Goal: Check status: Check status

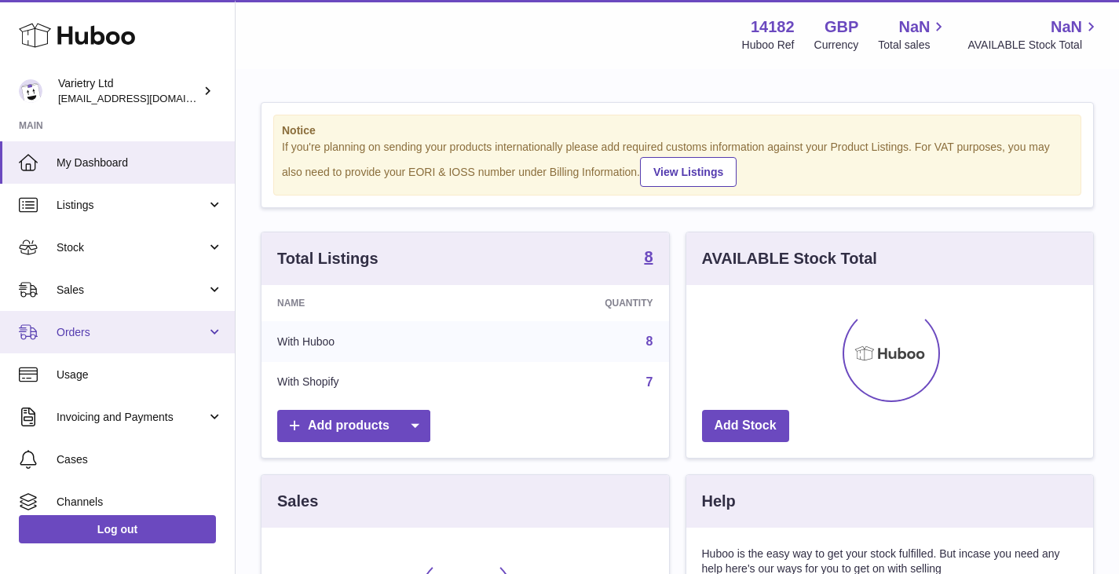
click at [83, 328] on span "Orders" at bounding box center [132, 332] width 150 height 15
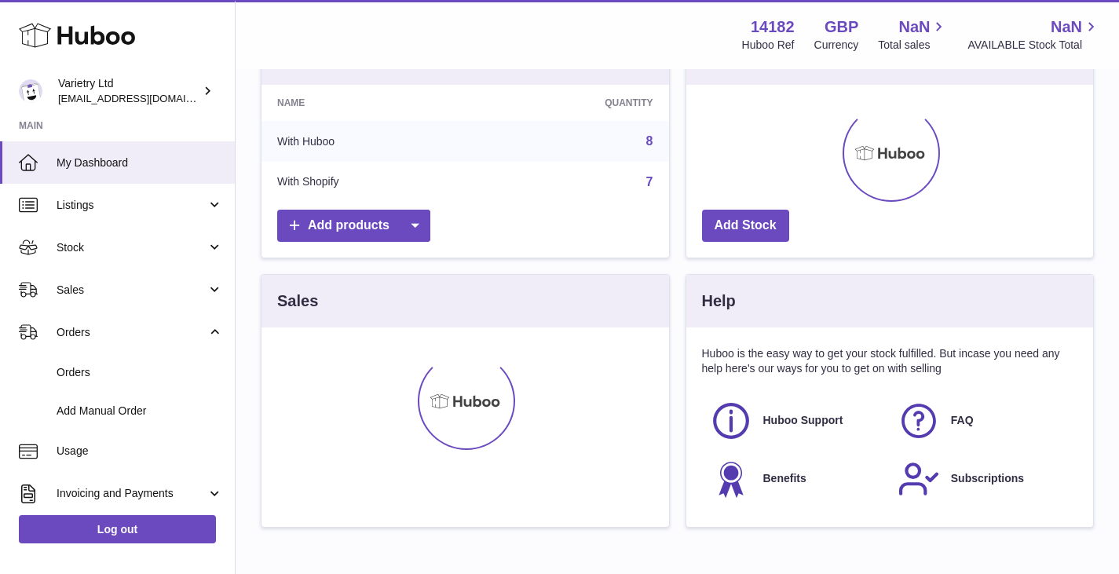
scroll to position [235, 0]
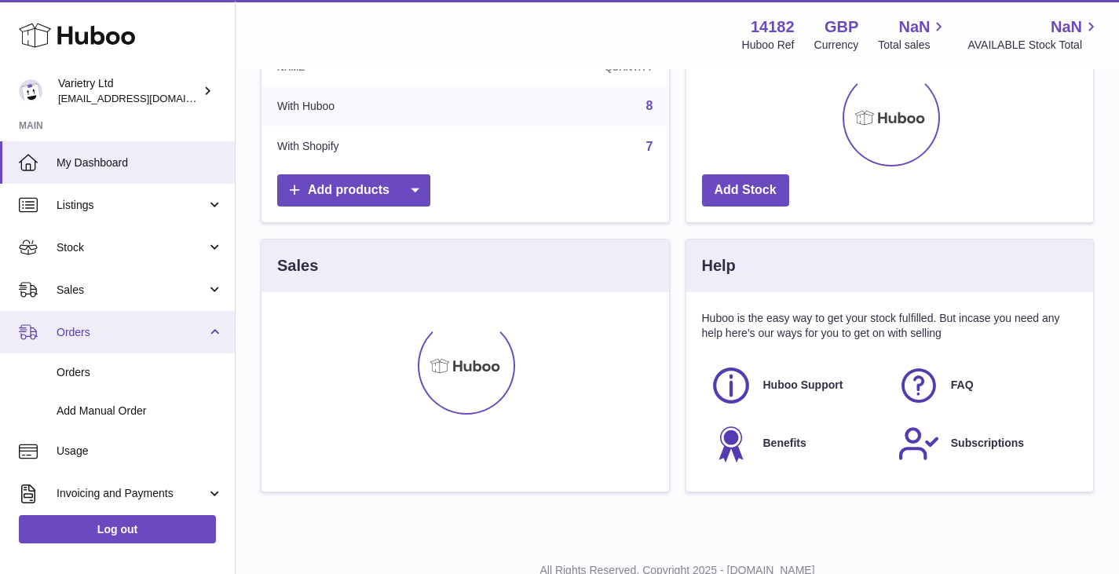
click at [96, 331] on span "Orders" at bounding box center [132, 332] width 150 height 15
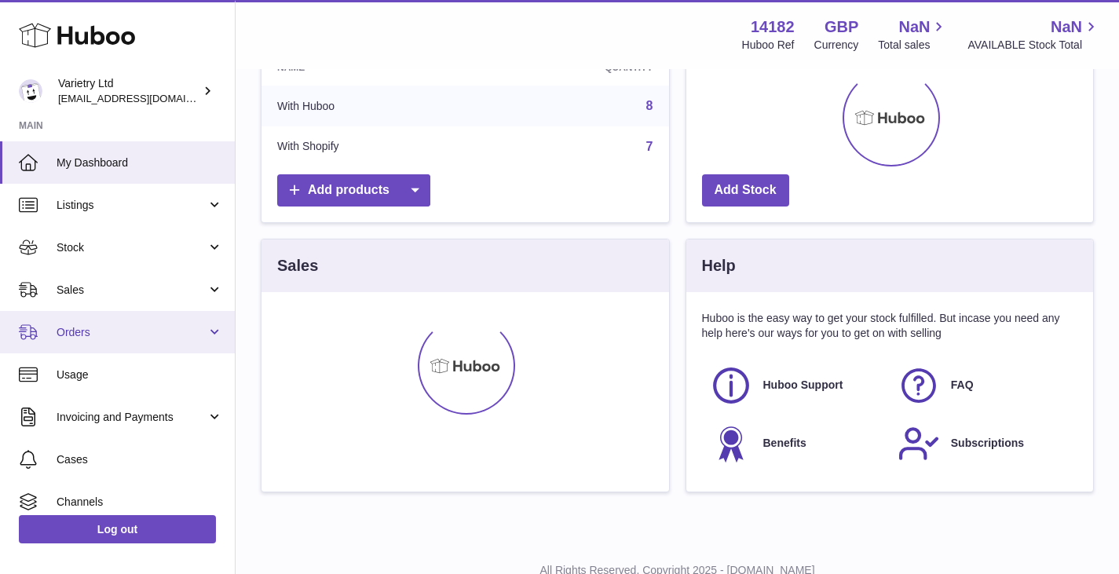
click at [119, 327] on span "Orders" at bounding box center [132, 332] width 150 height 15
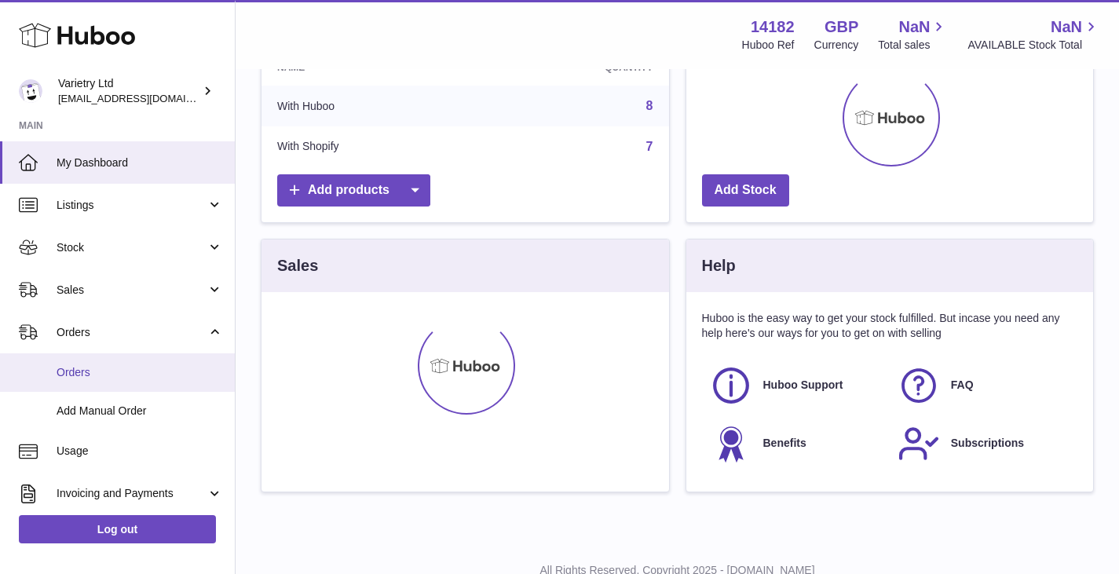
click at [87, 374] on span "Orders" at bounding box center [140, 372] width 166 height 15
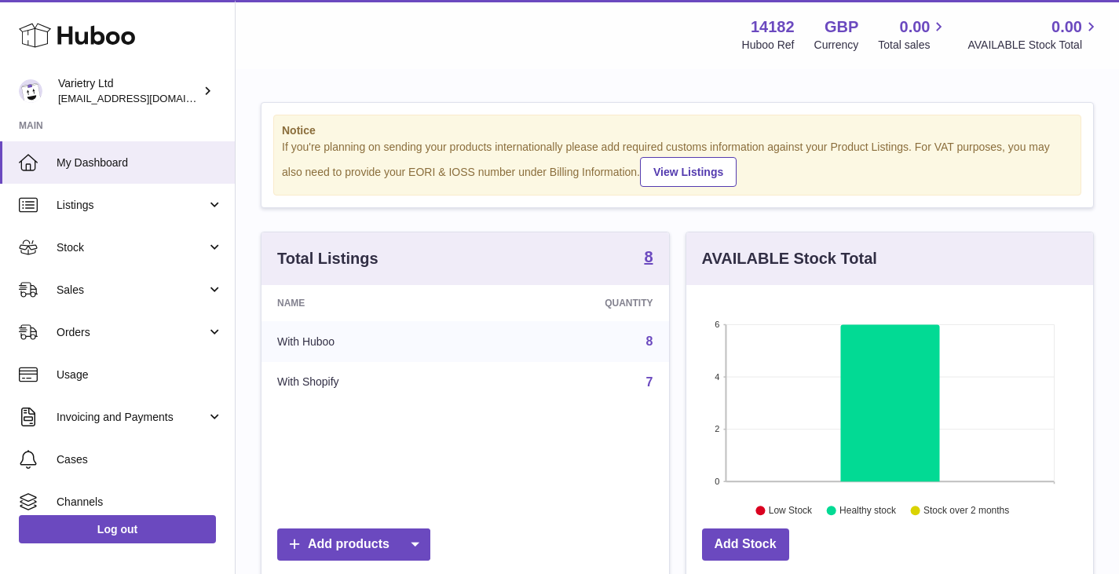
scroll to position [245, 407]
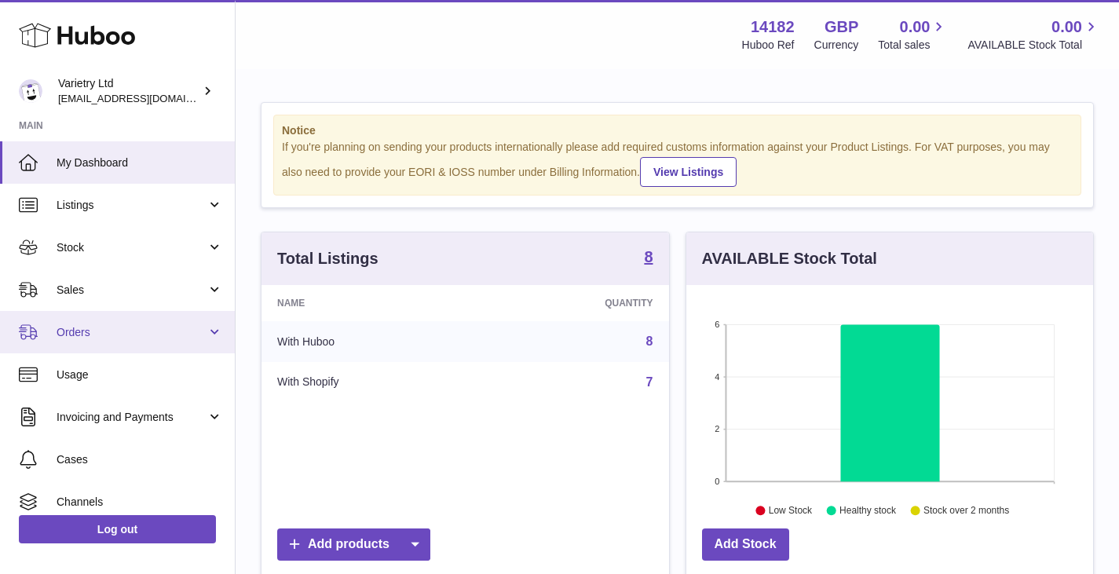
click at [80, 331] on span "Orders" at bounding box center [132, 332] width 150 height 15
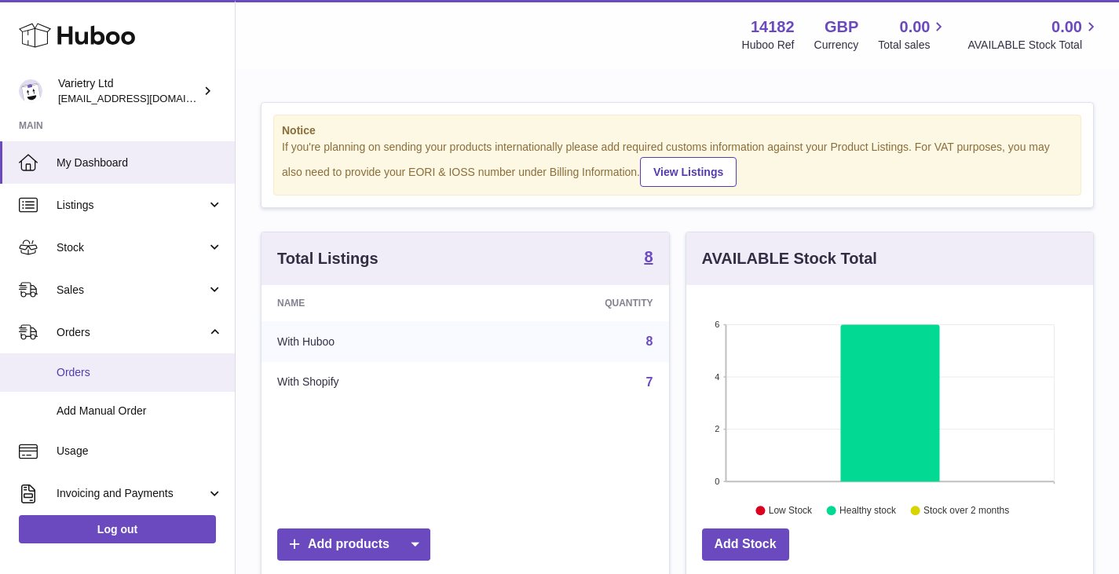
click at [72, 365] on span "Orders" at bounding box center [140, 372] width 166 height 15
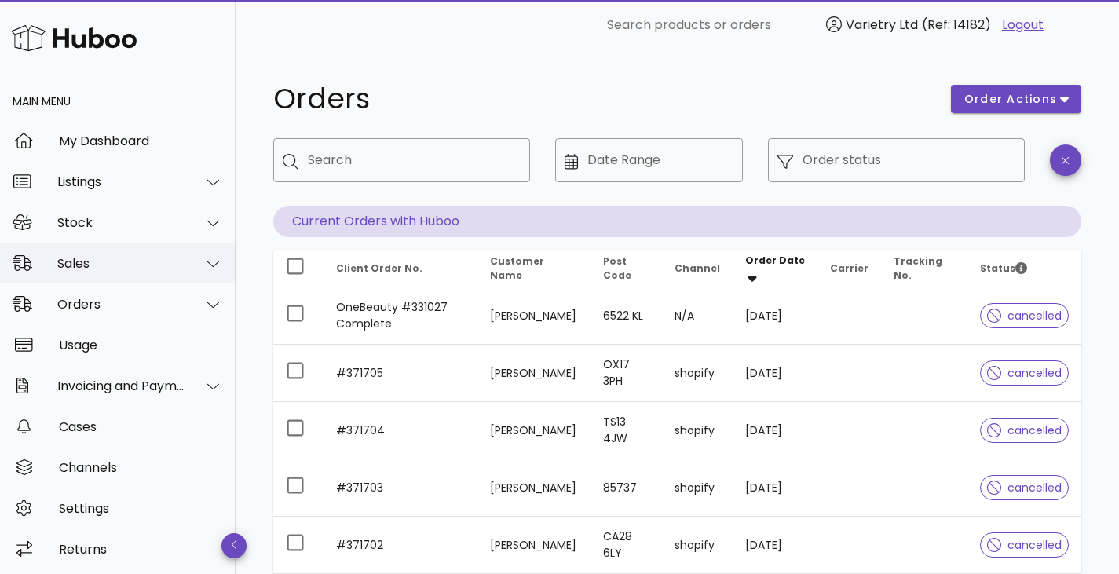
click at [185, 268] on div at bounding box center [204, 263] width 38 height 39
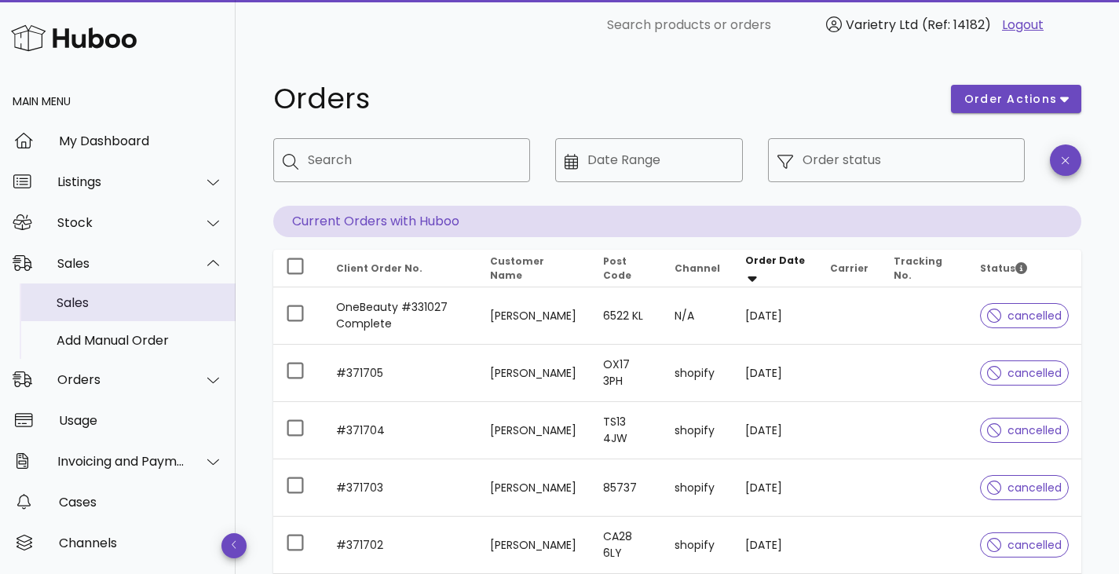
click at [141, 299] on div "Sales" at bounding box center [140, 302] width 166 height 15
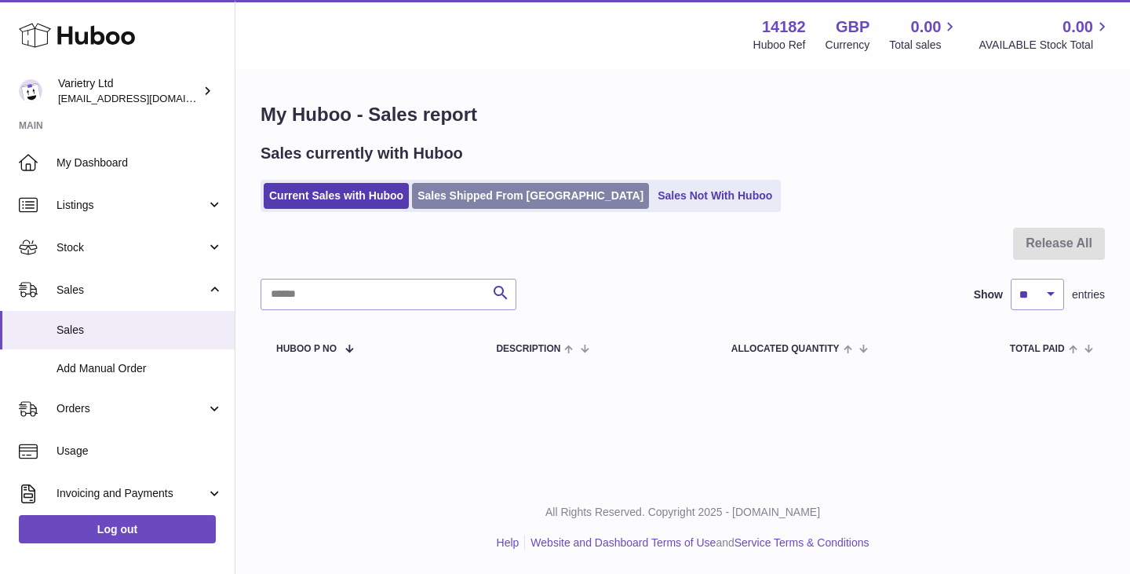
click at [502, 201] on link "Sales Shipped From [GEOGRAPHIC_DATA]" at bounding box center [530, 196] width 237 height 26
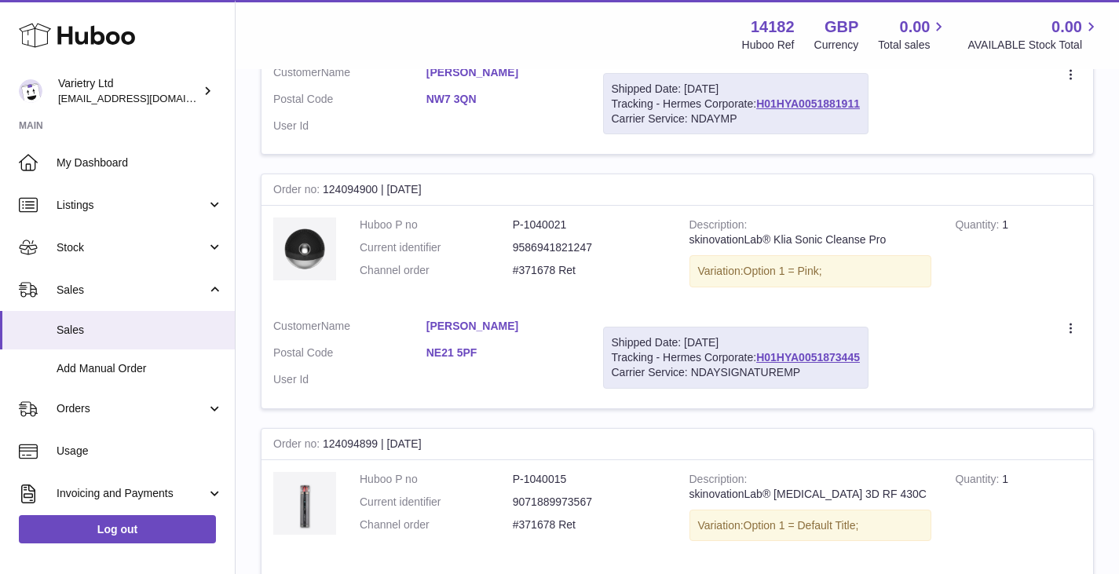
scroll to position [471, 0]
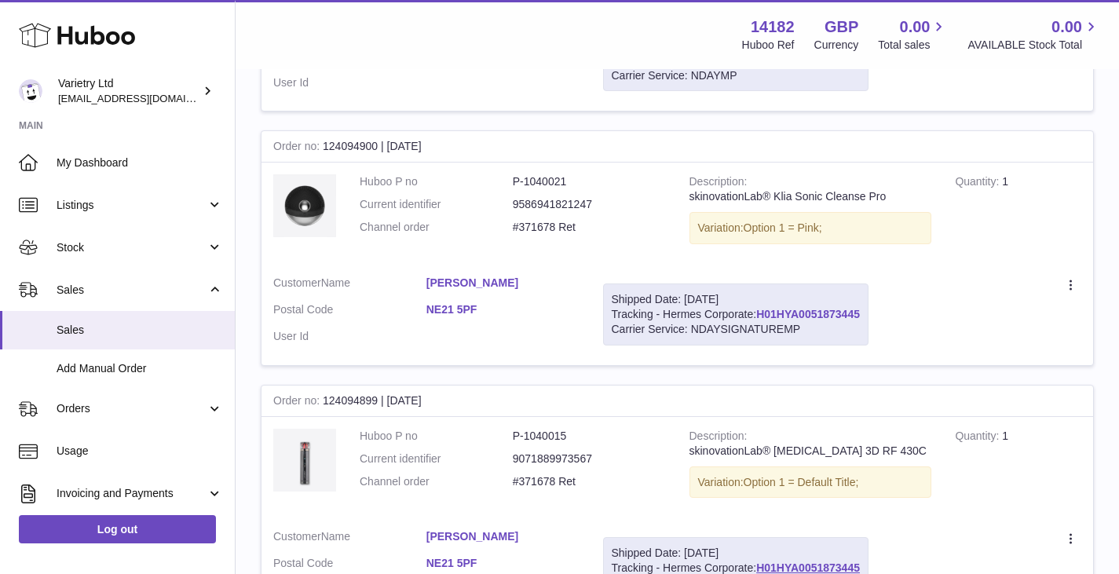
drag, startPoint x: 867, startPoint y: 310, endPoint x: 760, endPoint y: 317, distance: 107.8
click at [760, 317] on div "Shipped Date: [DATE] Tracking - Hermes Corporate: H01HYA0051873445 Carrier Serv…" at bounding box center [735, 314] width 265 height 62
copy link "H01HYA0051873445"
